Goal: Navigation & Orientation: Understand site structure

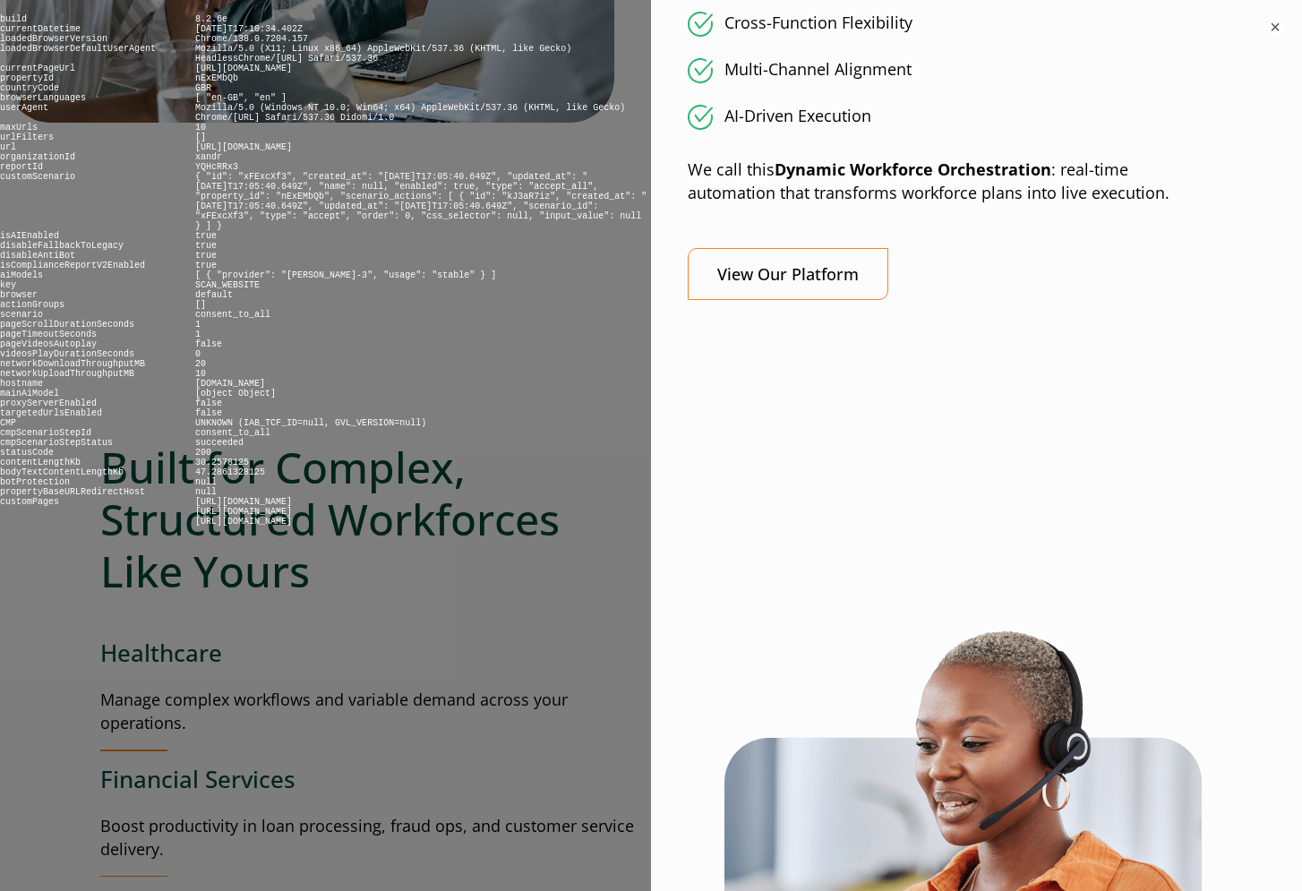
scroll to position [2006, 0]
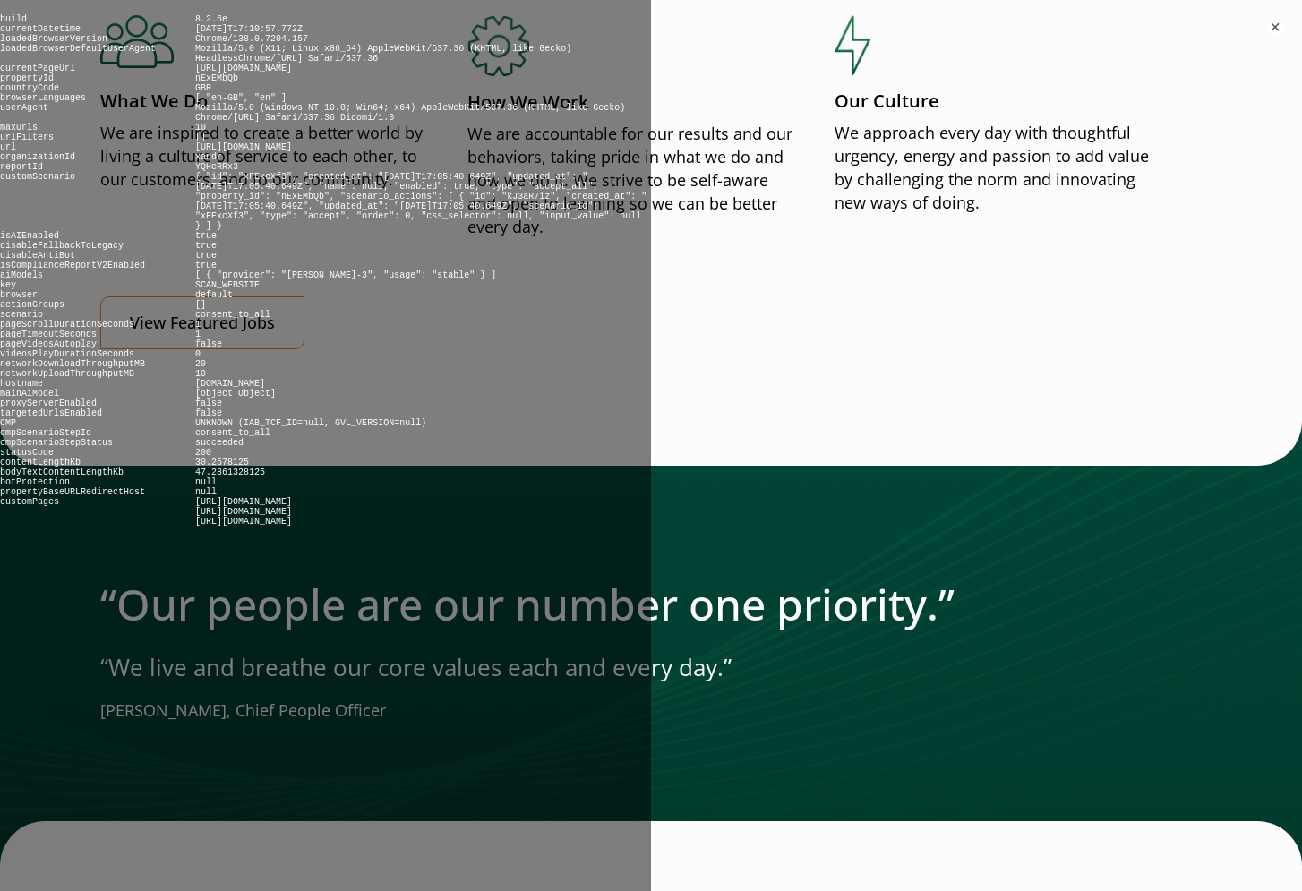
scroll to position [2274, 0]
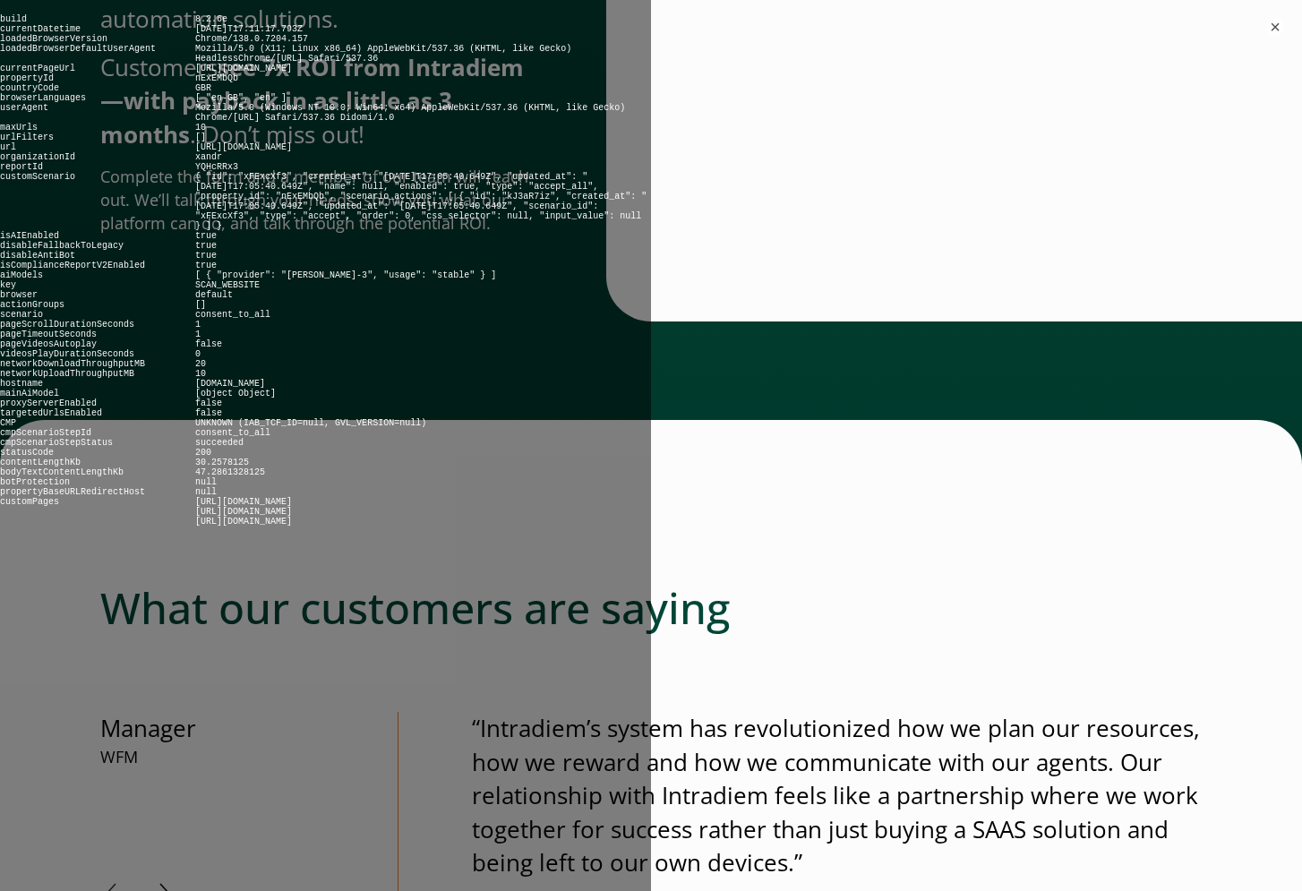
scroll to position [774, 0]
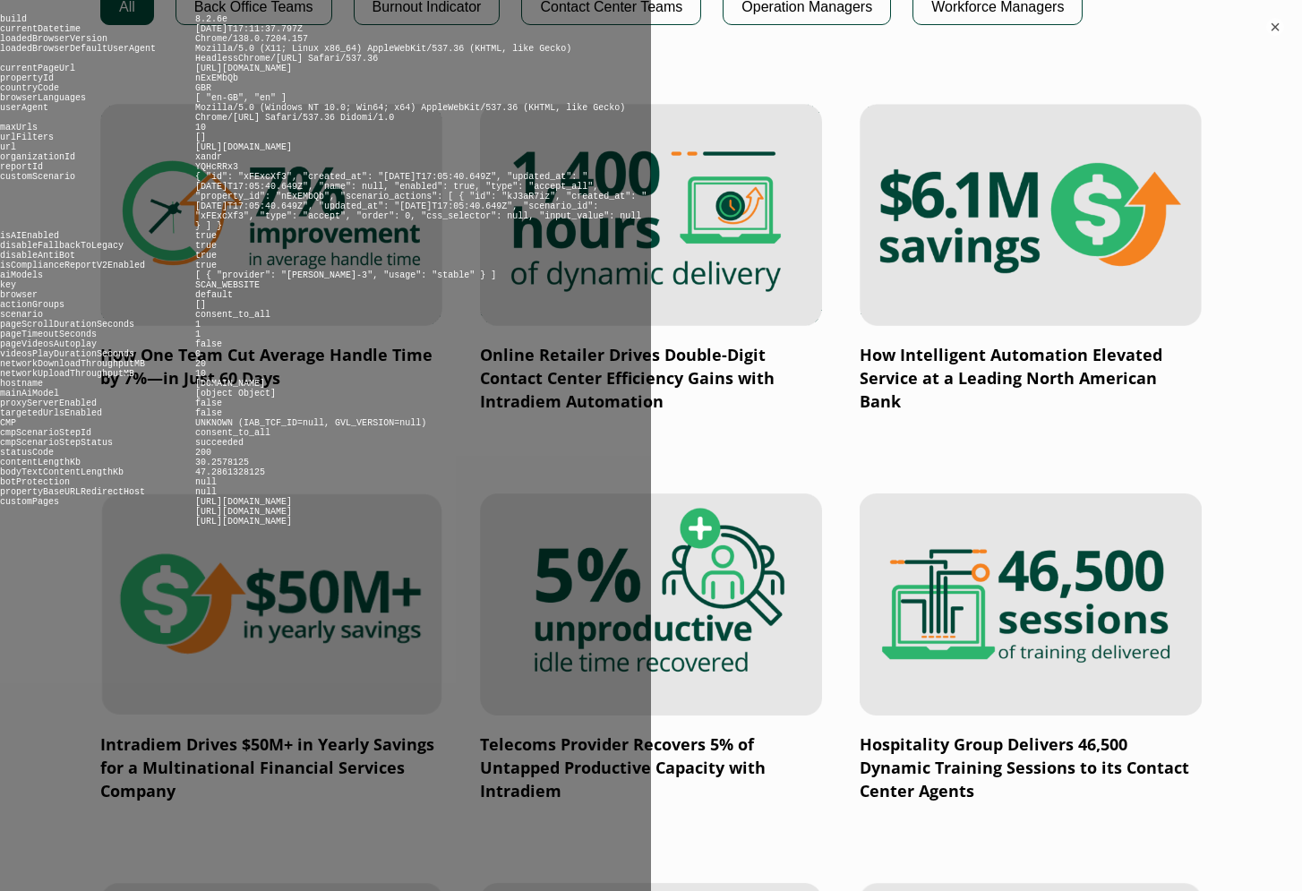
scroll to position [1371, 0]
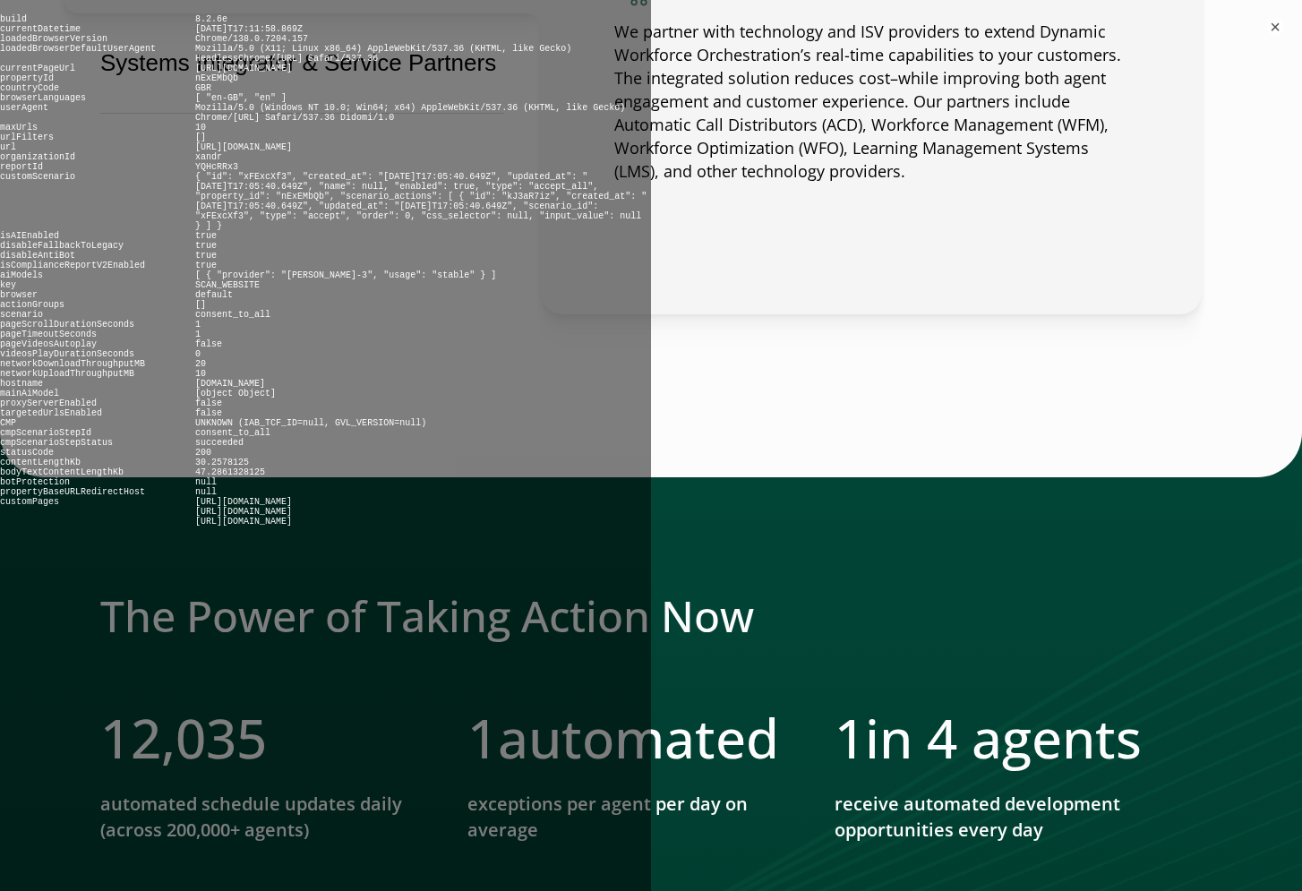
scroll to position [1955, 0]
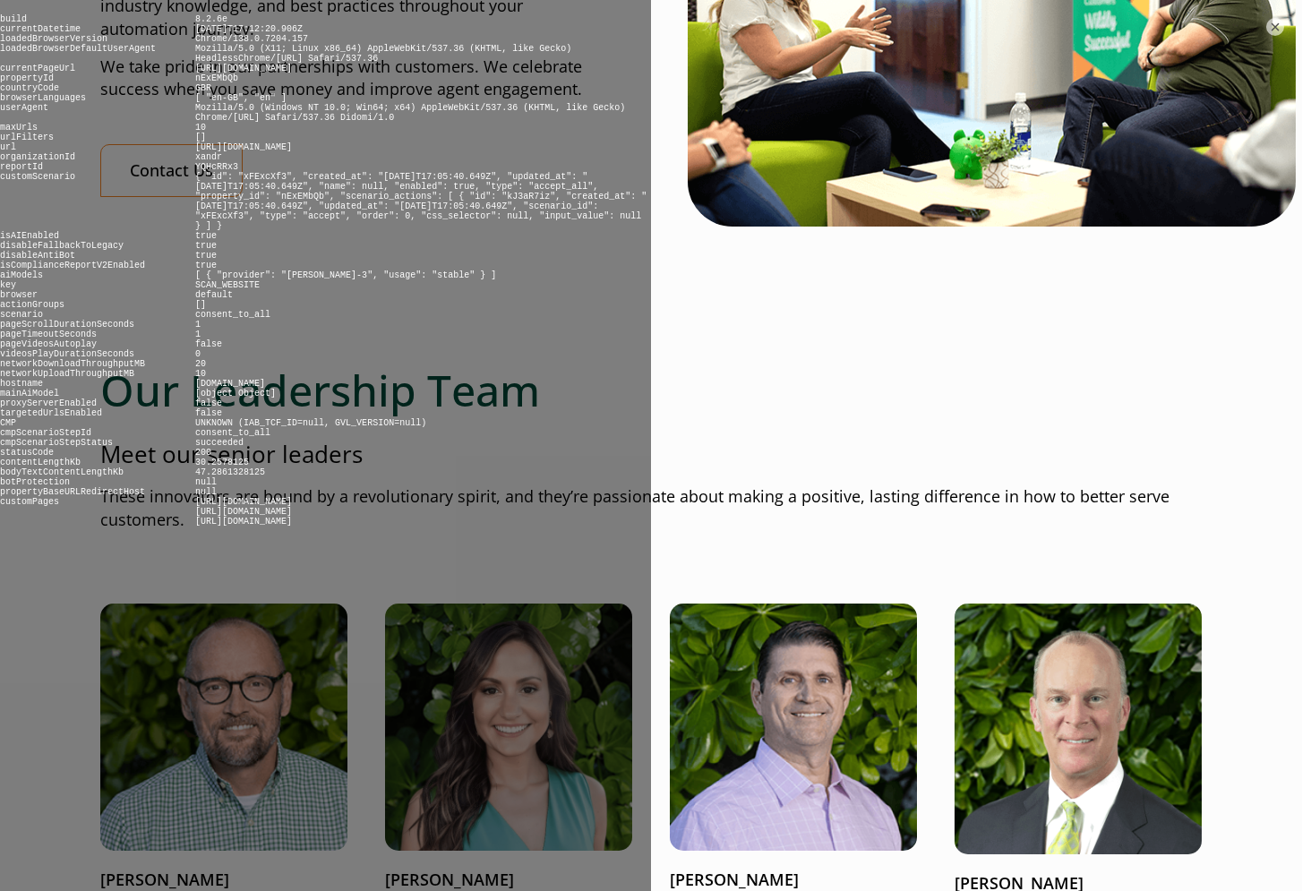
scroll to position [1874, 0]
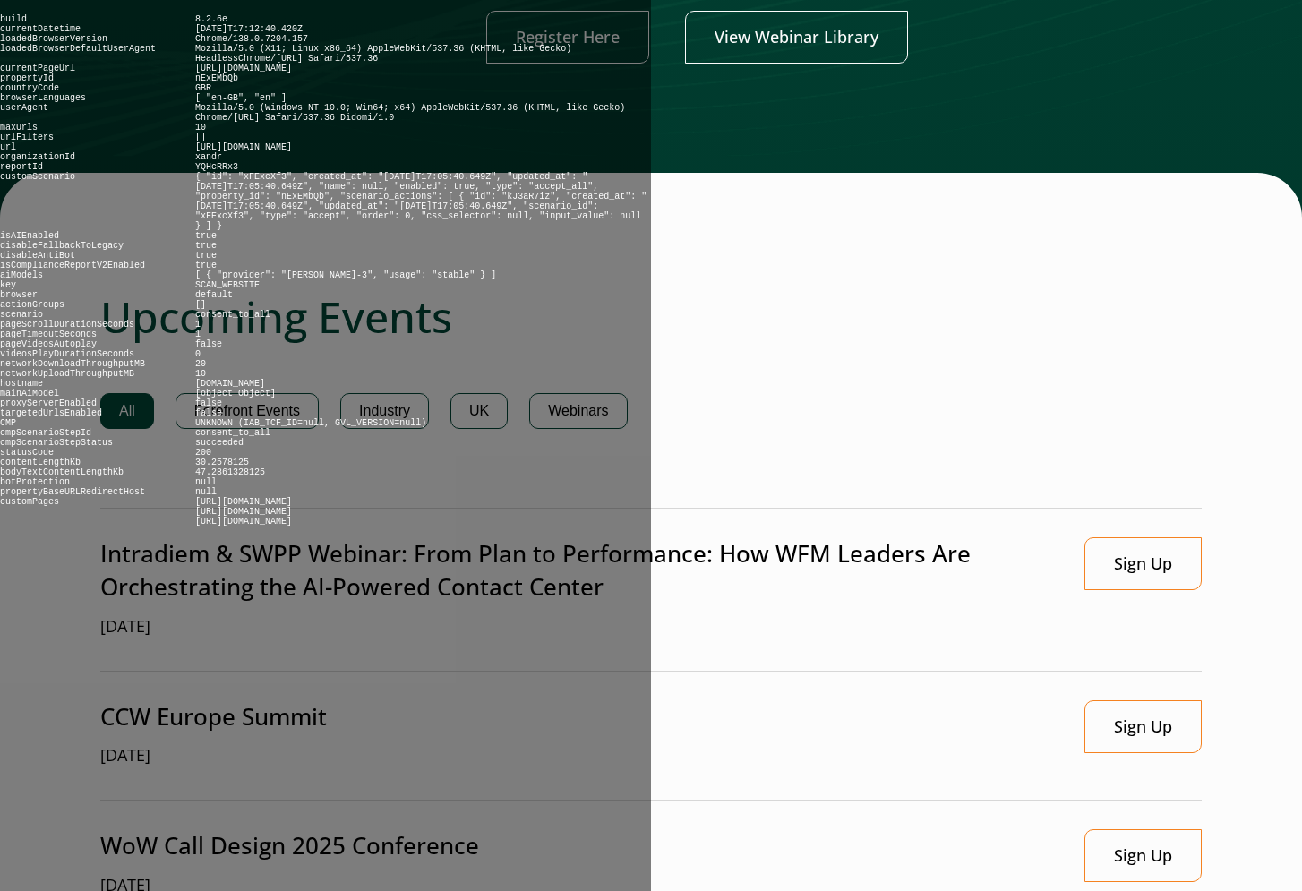
scroll to position [1212, 0]
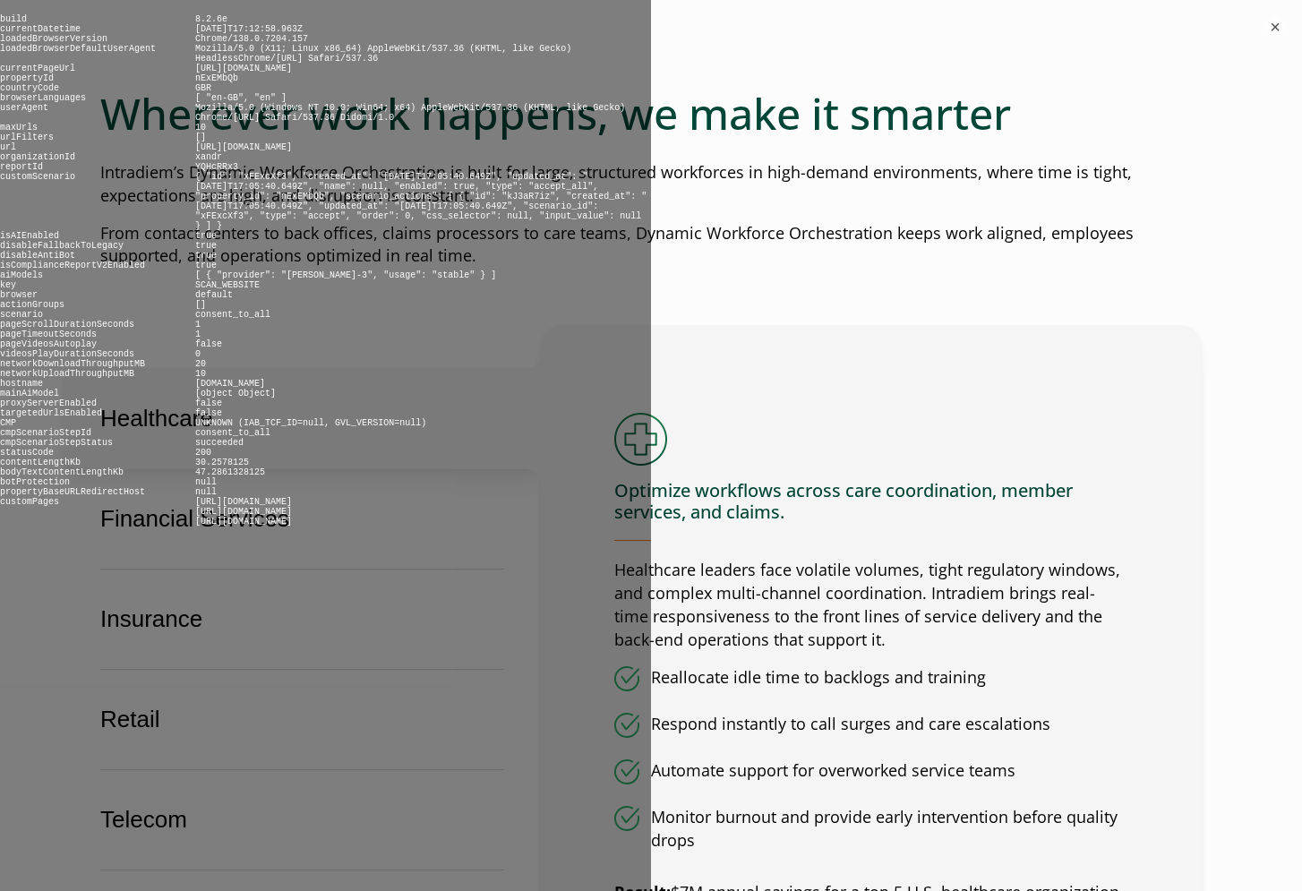
scroll to position [1020, 0]
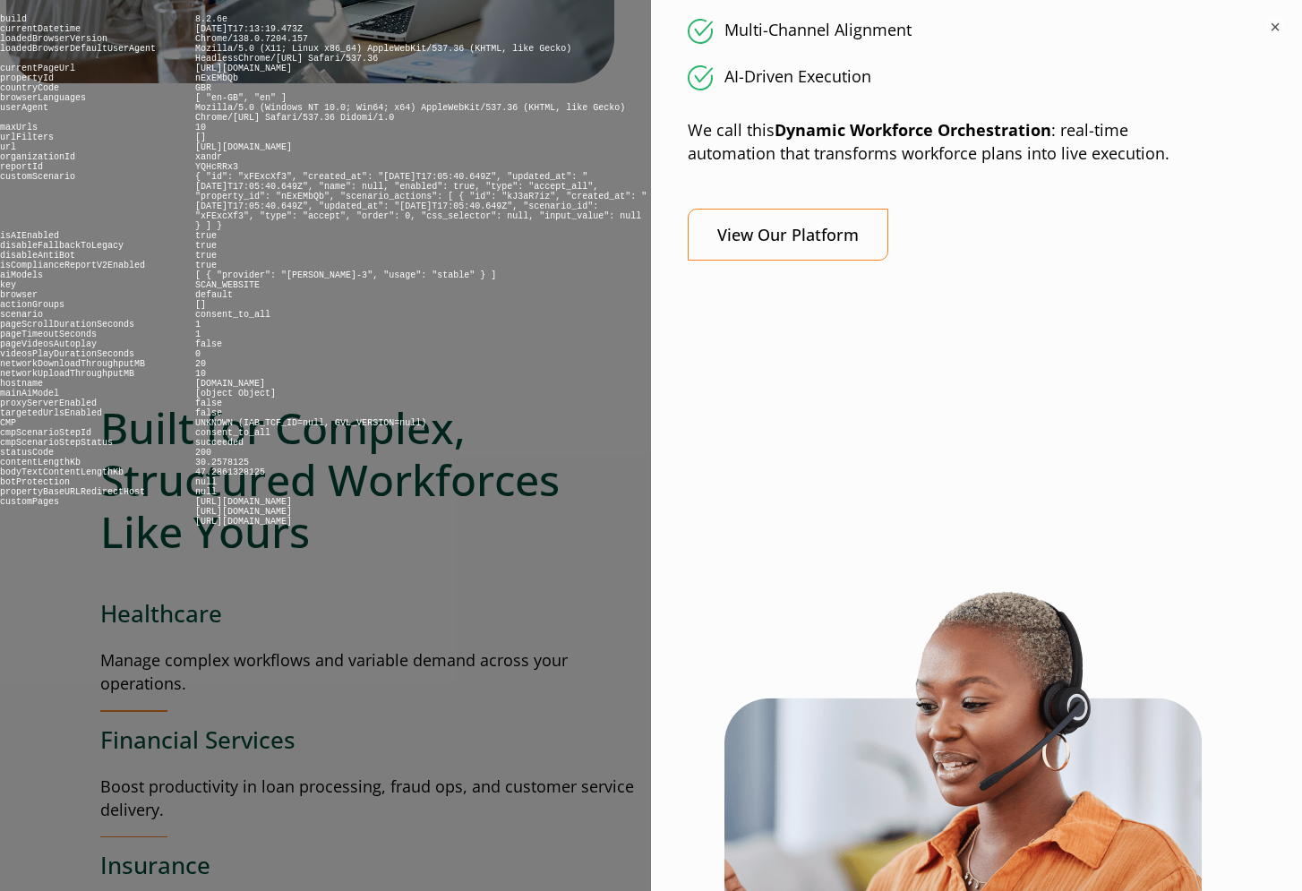
scroll to position [1978, 0]
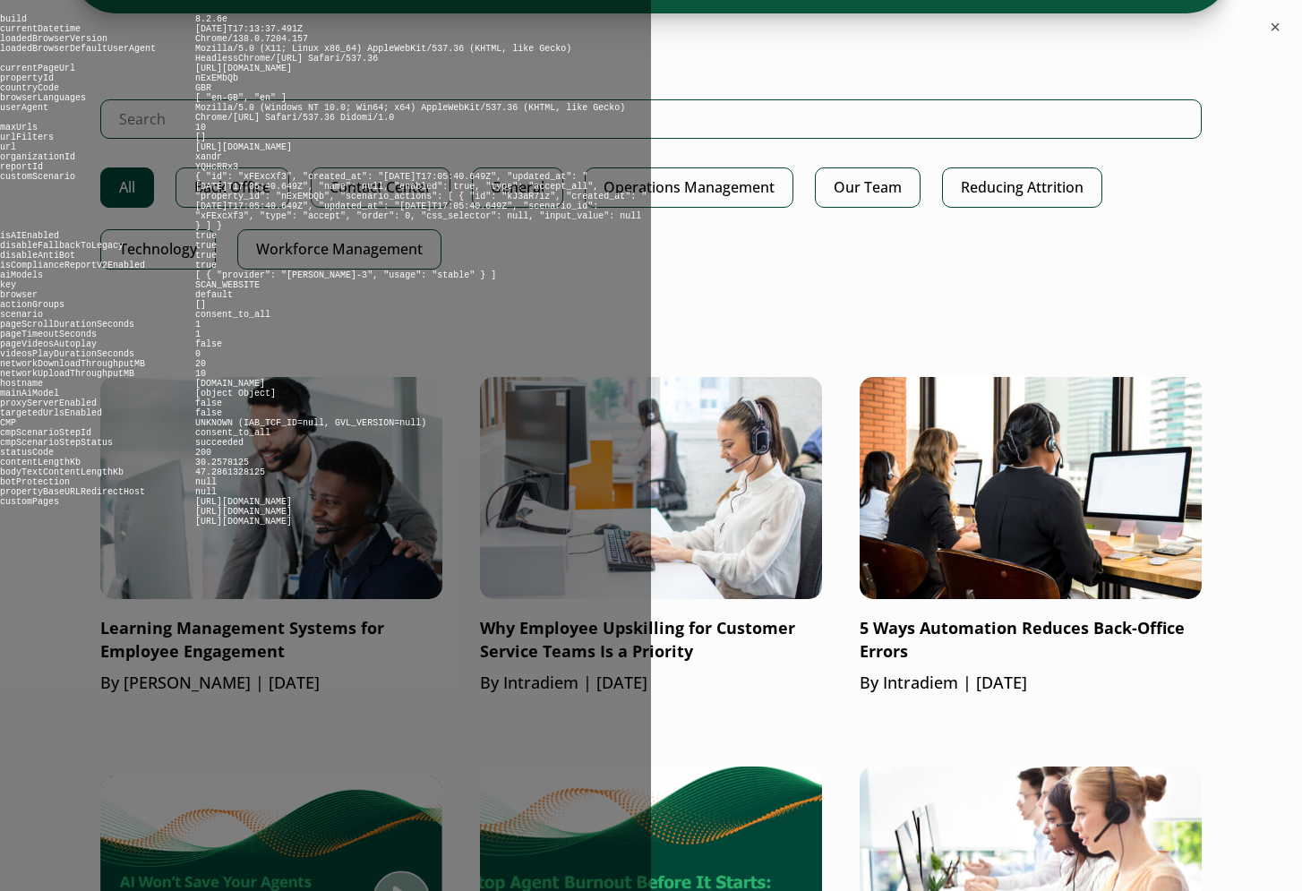
scroll to position [1070, 0]
